Goal: Information Seeking & Learning: Learn about a topic

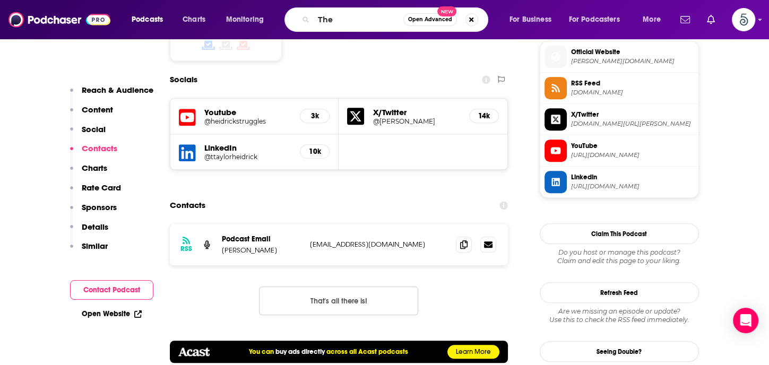
scroll to position [957, 0]
type input "The empathy edge"
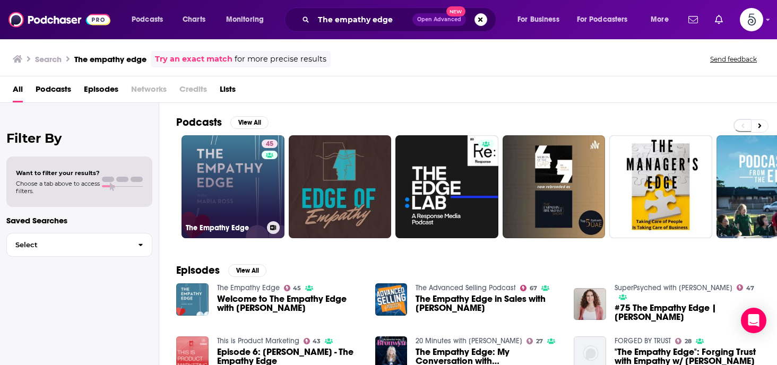
click at [234, 172] on link "[STREET_ADDRESS]" at bounding box center [233, 186] width 103 height 103
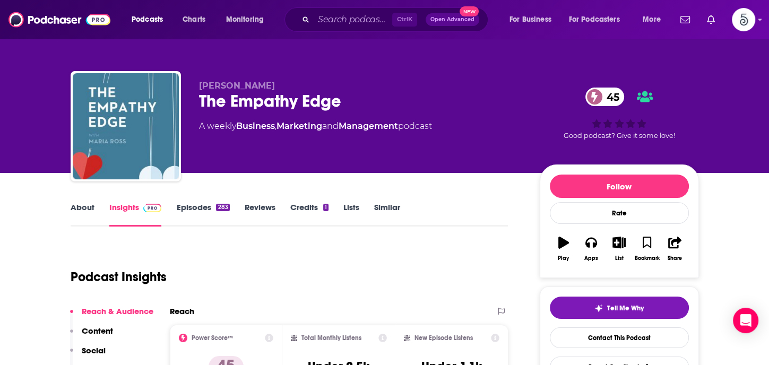
click at [191, 208] on link "Episodes 283" at bounding box center [202, 214] width 53 height 24
